Goal: Consume media (video, audio): Consume media (video, audio)

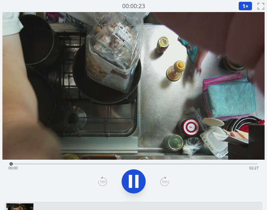
click at [110, 163] on div "Time elapsed: 00:00 Time remaining: 02:27" at bounding box center [134, 163] width 248 height 7
click at [158, 164] on div "Time elapsed: 01:00 Time remaining: 01:27" at bounding box center [133, 168] width 251 height 10
click at [202, 164] on div "Time elapsed: 01:29 Time remaining: 00:58" at bounding box center [133, 168] width 251 height 10
click at [188, 164] on div "Time elapsed: 01:55 Time remaining: 00:31" at bounding box center [133, 168] width 251 height 10
click at [168, 163] on div "Time elapsed: 01:47 Time remaining: 00:40" at bounding box center [134, 163] width 248 height 7
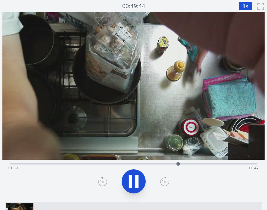
click at [224, 164] on div "Time elapsed: 01:39 Time remaining: 00:47" at bounding box center [133, 168] width 251 height 10
click at [140, 175] on icon at bounding box center [133, 181] width 17 height 17
click at [87, 164] on div "Time elapsed: 02:12 Time remaining: 00:15" at bounding box center [133, 168] width 251 height 10
click at [122, 164] on div "Time elapsed: 00:52 Time remaining: 01:34" at bounding box center [133, 168] width 251 height 10
click at [70, 163] on div "Time elapsed: 01:11 Time remaining: 01:15" at bounding box center [134, 163] width 248 height 7
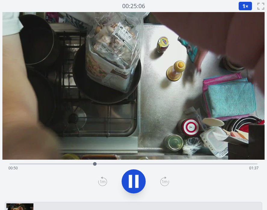
click at [129, 177] on icon at bounding box center [130, 181] width 3 height 13
click at [137, 164] on div "Time elapsed: 00:50 Time remaining: 01:36" at bounding box center [133, 168] width 251 height 10
click at [148, 164] on div "Time elapsed: 01:15 Time remaining: 01:12" at bounding box center [133, 168] width 251 height 10
click at [156, 165] on div "Time elapsed: 01:21 Time remaining: 01:05" at bounding box center [133, 168] width 251 height 10
click at [159, 165] on div at bounding box center [155, 164] width 9 height 9
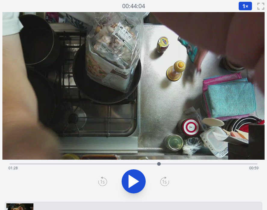
click at [155, 164] on div at bounding box center [159, 164] width 9 height 9
click at [145, 163] on div "Time elapsed: 01:28 Time remaining: 00:58" at bounding box center [133, 168] width 251 height 10
click at [135, 179] on icon at bounding box center [133, 181] width 17 height 17
click at [183, 164] on div "Time elapsed: 01:23 Time remaining: 01:03" at bounding box center [133, 168] width 251 height 10
click at [201, 163] on div "Time elapsed: 01:43 Time remaining: 00:43" at bounding box center [133, 168] width 251 height 10
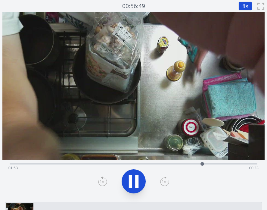
click at [218, 164] on div "Time elapsed: 01:53 Time remaining: 00:33" at bounding box center [133, 168] width 251 height 10
click at [231, 165] on div "Time elapsed: 02:03 Time remaining: 00:23" at bounding box center [133, 168] width 251 height 10
click at [137, 178] on icon at bounding box center [136, 181] width 3 height 13
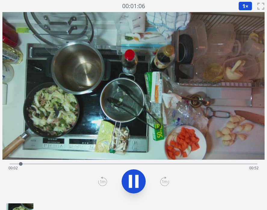
click at [81, 165] on div "Time elapsed: 00:02 Time remaining: 00:52" at bounding box center [133, 168] width 251 height 10
click at [122, 163] on div "Time elapsed: 00:17 Time remaining: 00:37" at bounding box center [133, 168] width 251 height 10
click at [140, 164] on div "Time elapsed: 00:26 Time remaining: 00:28" at bounding box center [133, 168] width 251 height 10
click at [162, 164] on div "Time elapsed: 00:29 Time remaining: 00:25" at bounding box center [133, 168] width 251 height 10
click at [186, 165] on div "Time elapsed: 00:39 Time remaining: 00:15" at bounding box center [133, 168] width 251 height 10
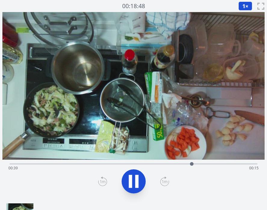
click at [199, 164] on div "Time elapsed: 00:39 Time remaining: 00:15" at bounding box center [133, 168] width 251 height 10
click at [220, 164] on div "Time elapsed: 00:41 Time remaining: 00:12" at bounding box center [133, 168] width 251 height 10
drag, startPoint x: 257, startPoint y: 164, endPoint x: 35, endPoint y: 153, distance: 222.2
click at [34, 153] on div "Time elapsed: 00:05 Time remaining: 00:49" at bounding box center [133, 106] width 263 height 188
click at [71, 165] on div "Time elapsed: 00:07 Time remaining: 00:47" at bounding box center [133, 168] width 251 height 10
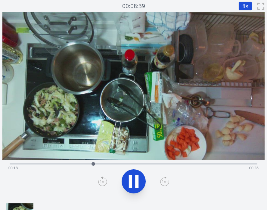
click at [142, 164] on div "Time elapsed: 00:18 Time remaining: 00:36" at bounding box center [133, 168] width 251 height 10
click at [188, 165] on div "Time elapsed: 00:29 Time remaining: 00:24" at bounding box center [133, 168] width 251 height 10
click at [222, 165] on div "Time elapsed: 00:39 Time remaining: 00:15" at bounding box center [133, 168] width 251 height 10
click at [136, 178] on icon at bounding box center [136, 181] width 3 height 13
click at [126, 164] on div "Time elapsed: 00:48 Time remaining: 00:06" at bounding box center [133, 168] width 251 height 10
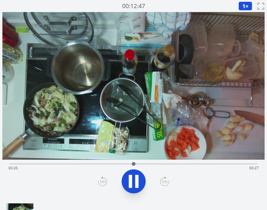
click at [150, 163] on div "Time elapsed: 00:26 Time remaining: 00:27" at bounding box center [134, 163] width 248 height 7
click at [170, 165] on div "Time elapsed: 00:30 Time remaining: 00:23" at bounding box center [133, 168] width 251 height 10
click at [185, 163] on div "Time elapsed: 00:35 Time remaining: 00:18" at bounding box center [133, 168] width 251 height 10
click at [198, 164] on div "Time elapsed: 00:38 Time remaining: 00:16" at bounding box center [133, 168] width 251 height 10
click at [213, 164] on div "Time elapsed: 00:40 Time remaining: 00:13" at bounding box center [133, 168] width 251 height 10
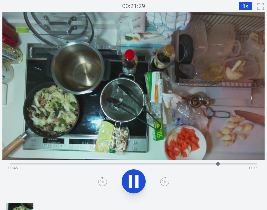
click at [224, 165] on div "Time elapsed: 00:45 Time remaining: 00:09" at bounding box center [133, 168] width 251 height 10
click at [139, 180] on icon at bounding box center [133, 181] width 17 height 17
drag, startPoint x: 229, startPoint y: 163, endPoint x: 244, endPoint y: 167, distance: 15.5
click at [244, 167] on div at bounding box center [243, 164] width 9 height 9
click at [72, 163] on div "Time elapsed: 00:51 Time remaining: 00:02" at bounding box center [134, 163] width 248 height 7
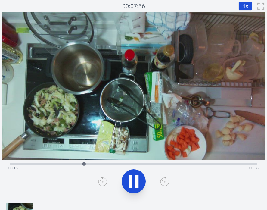
click at [33, 163] on div "Time elapsed: 00:16 Time remaining: 00:38" at bounding box center [134, 163] width 248 height 7
click at [162, 165] on div "Time elapsed: 00:06 Time remaining: 00:48" at bounding box center [133, 168] width 251 height 10
click at [214, 164] on div "Time elapsed: 00:33 Time remaining: 00:20" at bounding box center [133, 168] width 251 height 10
click at [135, 173] on icon at bounding box center [133, 181] width 17 height 17
